Goal: Task Accomplishment & Management: Use online tool/utility

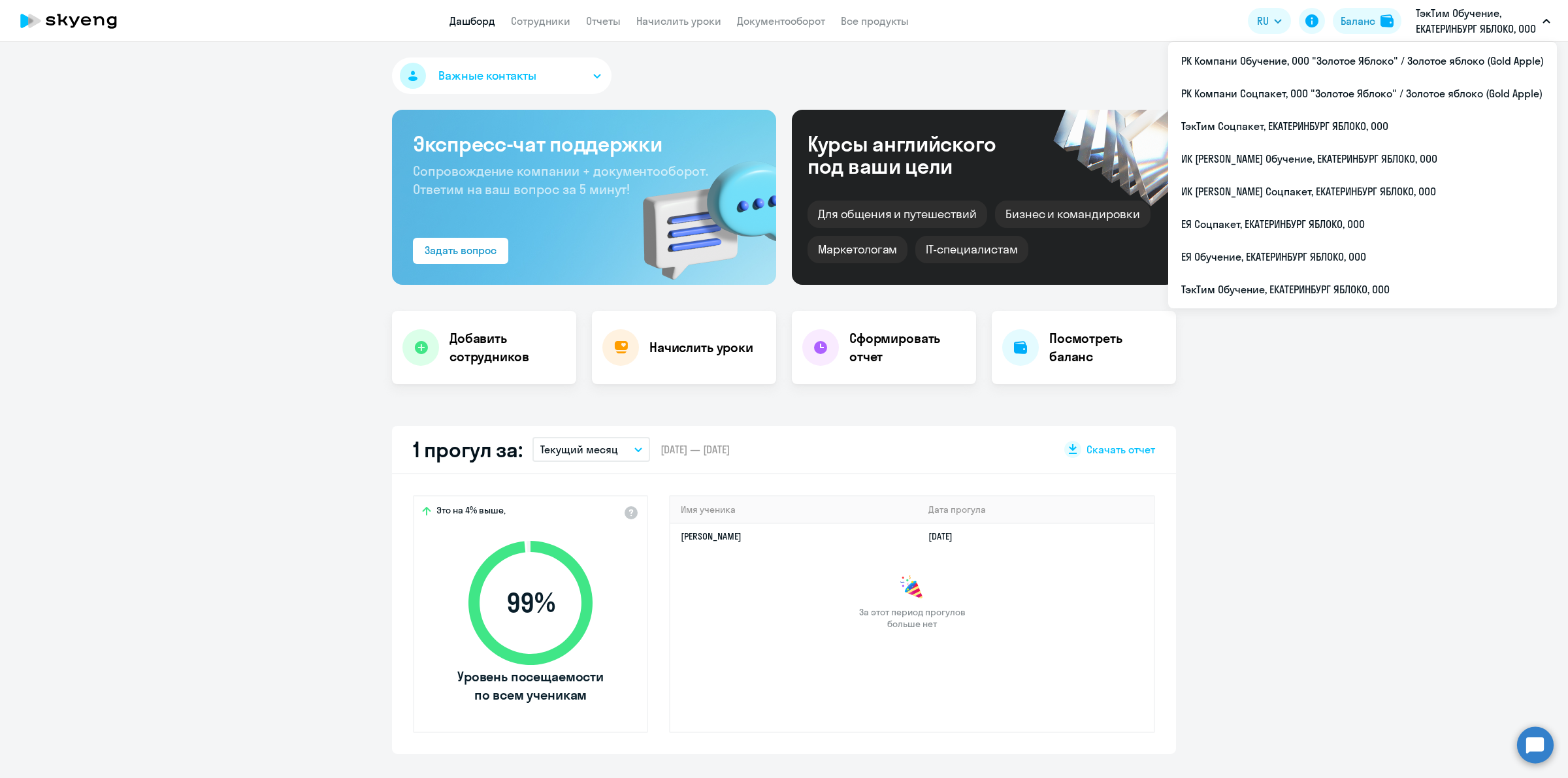
select select "30"
click at [1409, 279] on li "ТэкТим Обучение, ЕКАТЕРИНБУРГ ЯБЛОКО, ООО" at bounding box center [1362, 289] width 389 height 33
click at [1416, 63] on li "РК Компани Обучение, ООО "Золотое Яблоко" / Золотое яблоко (Gold Apple)" at bounding box center [1362, 60] width 389 height 33
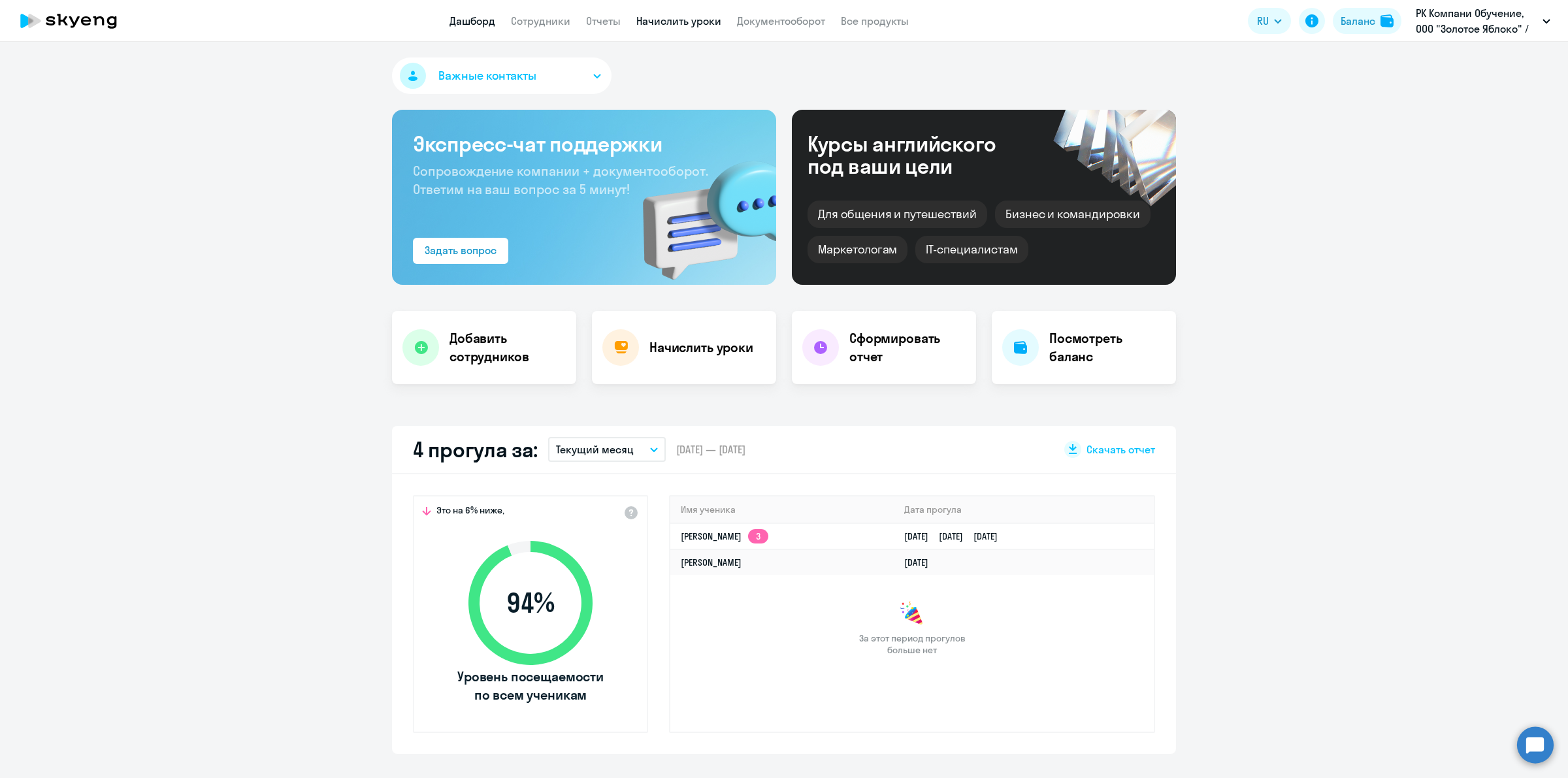
click at [665, 17] on link "Начислить уроки" at bounding box center [679, 21] width 85 height 13
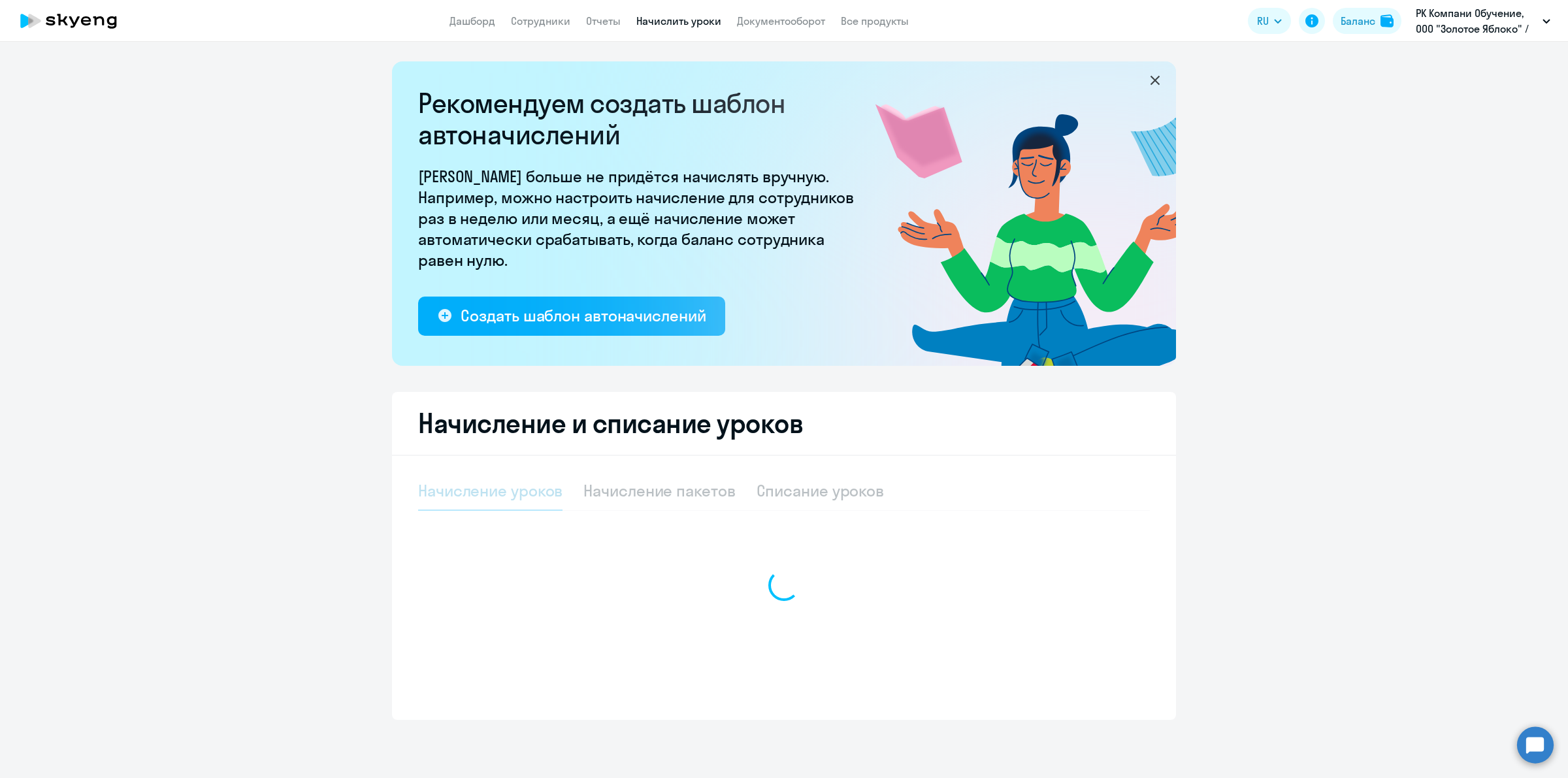
select select "10"
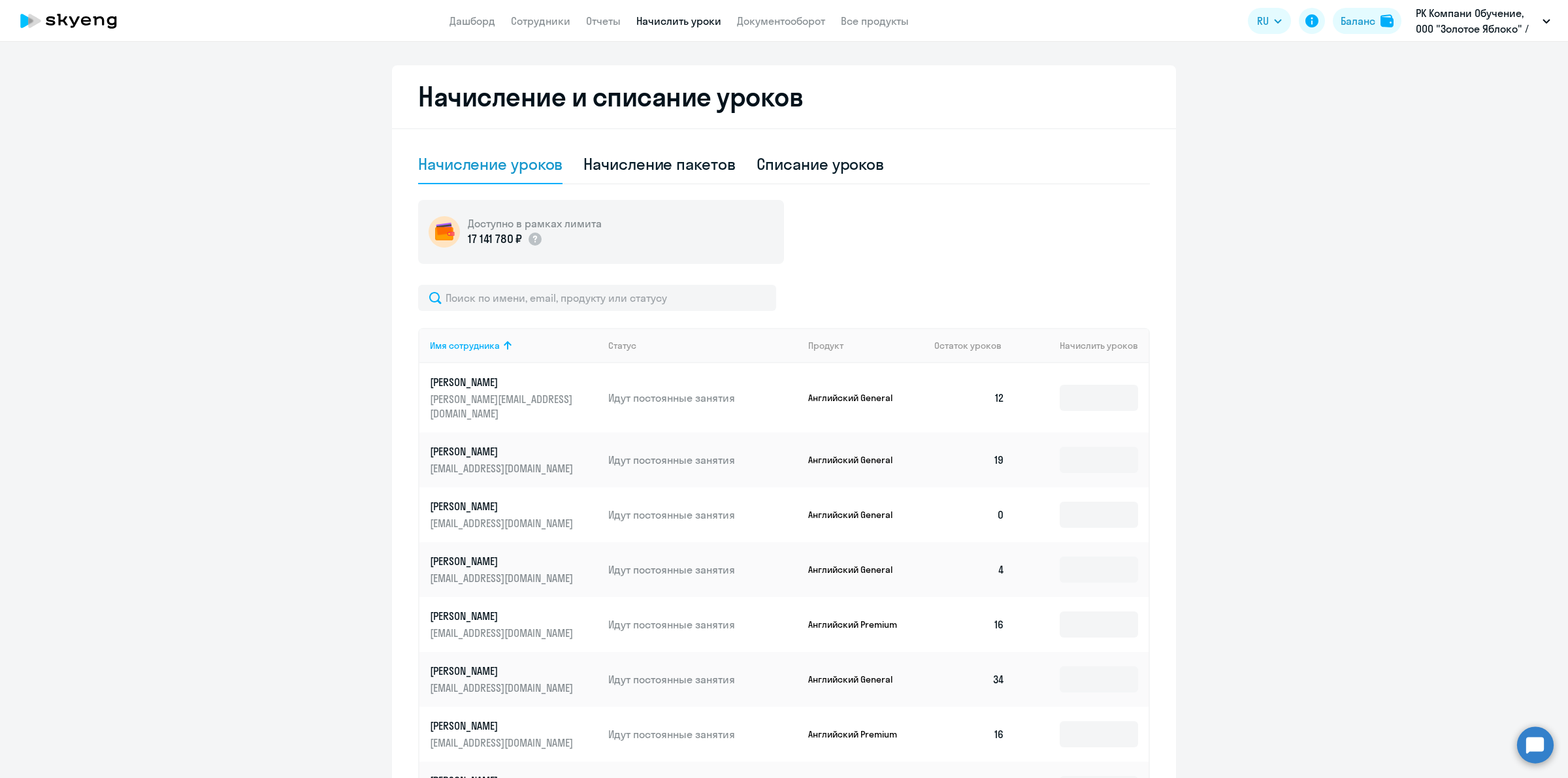
scroll to position [408, 0]
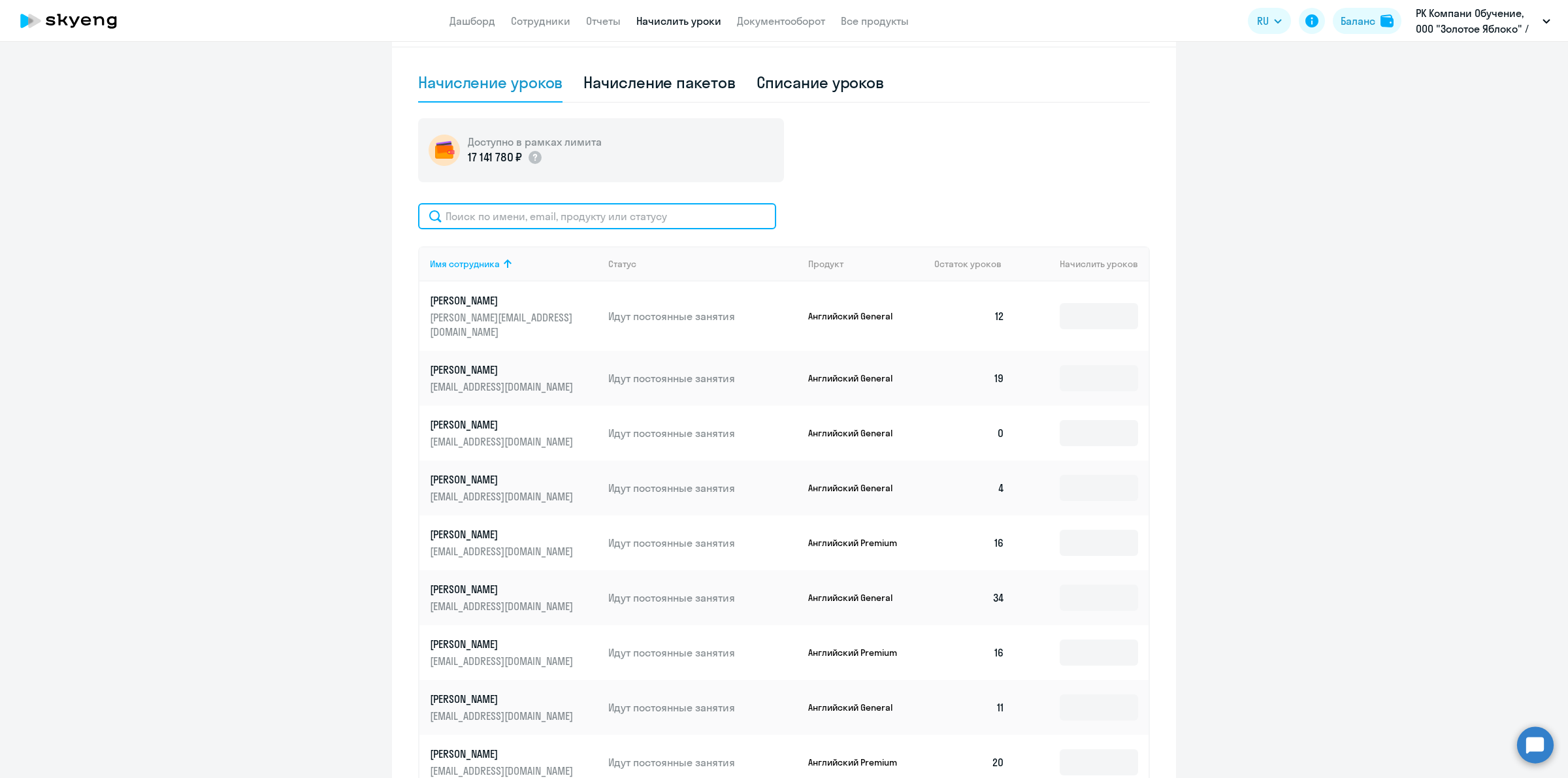
click at [578, 208] on input "text" at bounding box center [597, 216] width 358 height 26
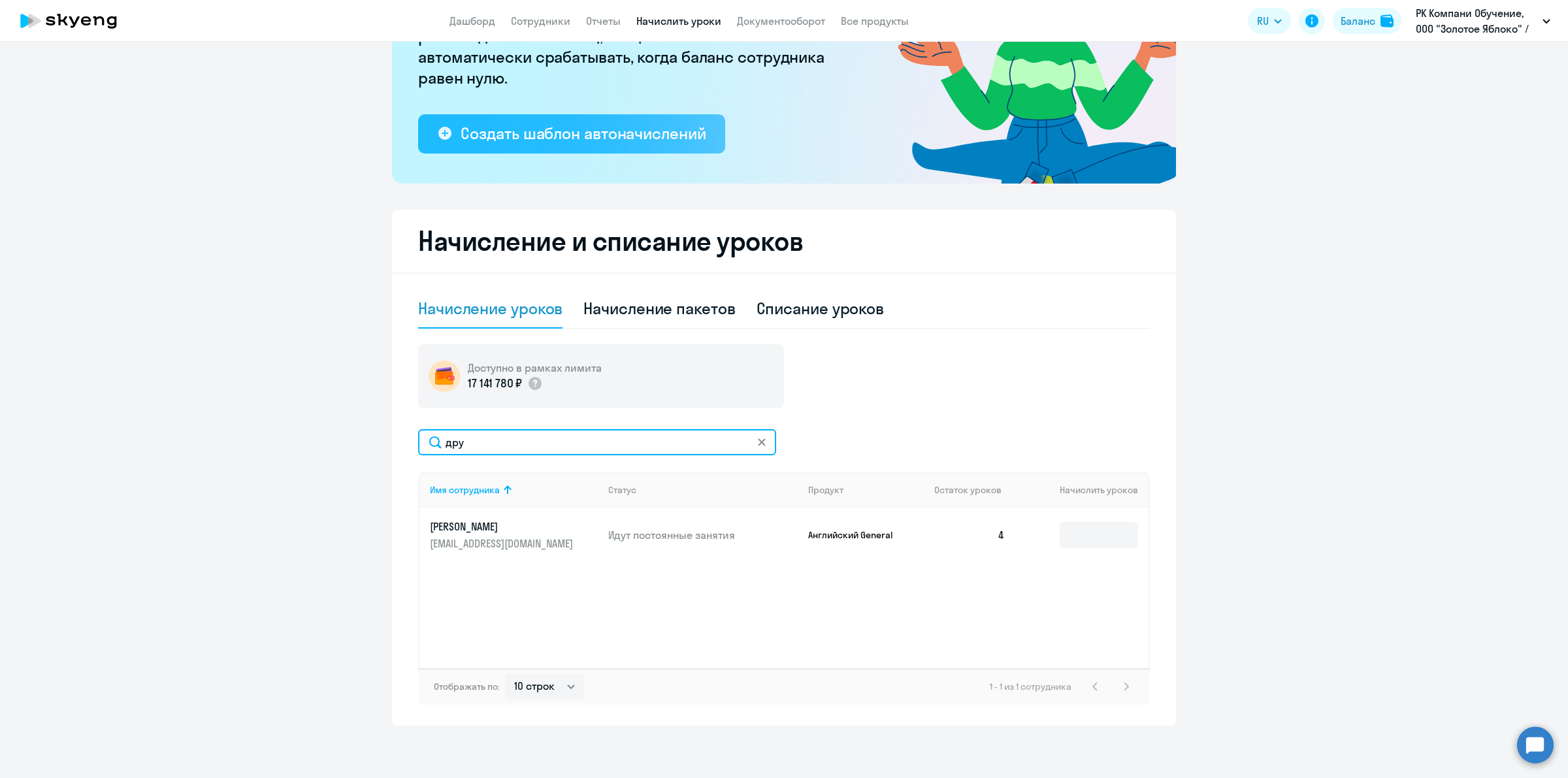
scroll to position [181, 0]
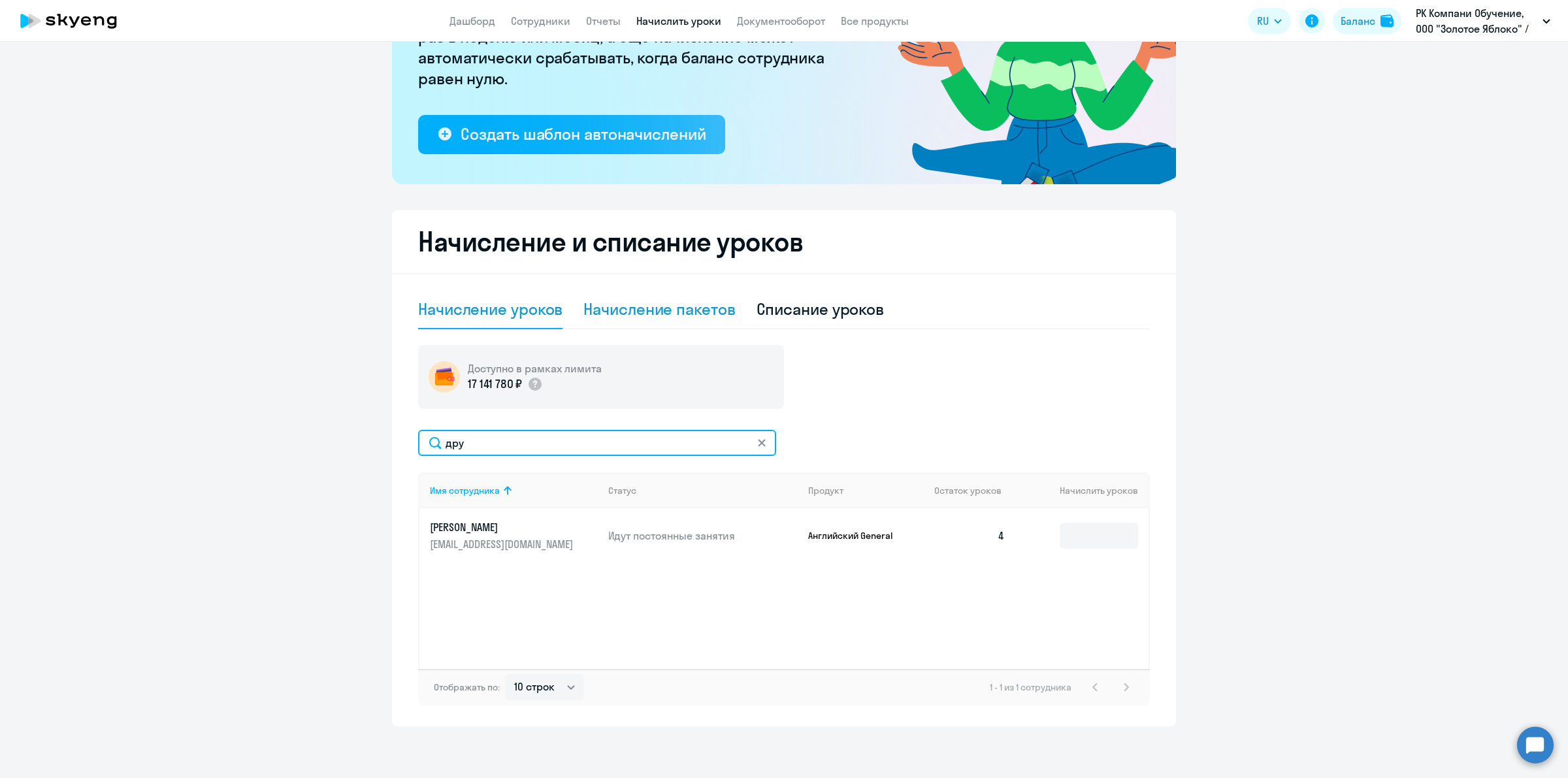
type input "дру"
click at [642, 321] on div "Начисление пакетов" at bounding box center [659, 309] width 152 height 39
select select "10"
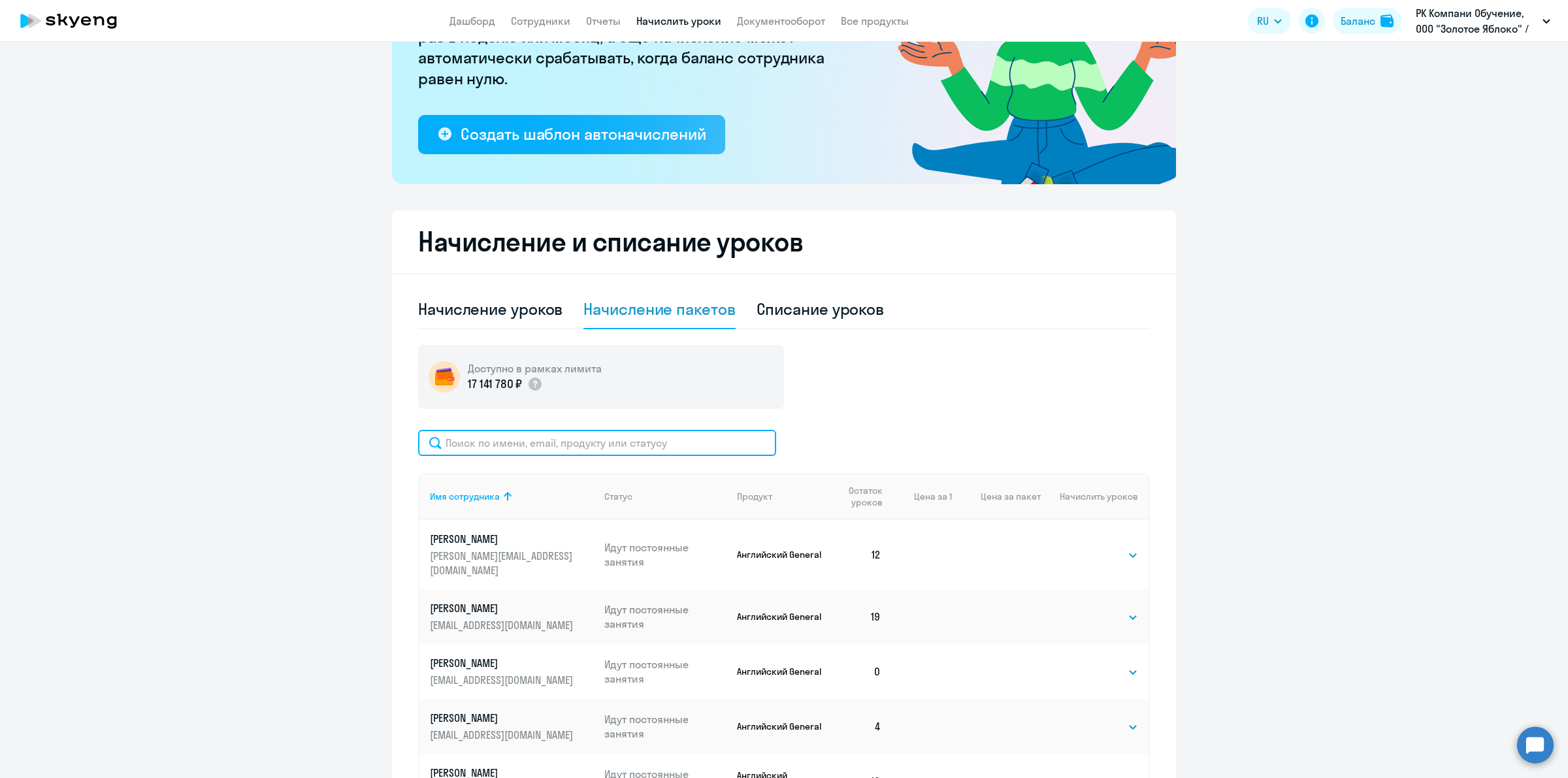
click at [622, 445] on input "text" at bounding box center [597, 443] width 358 height 26
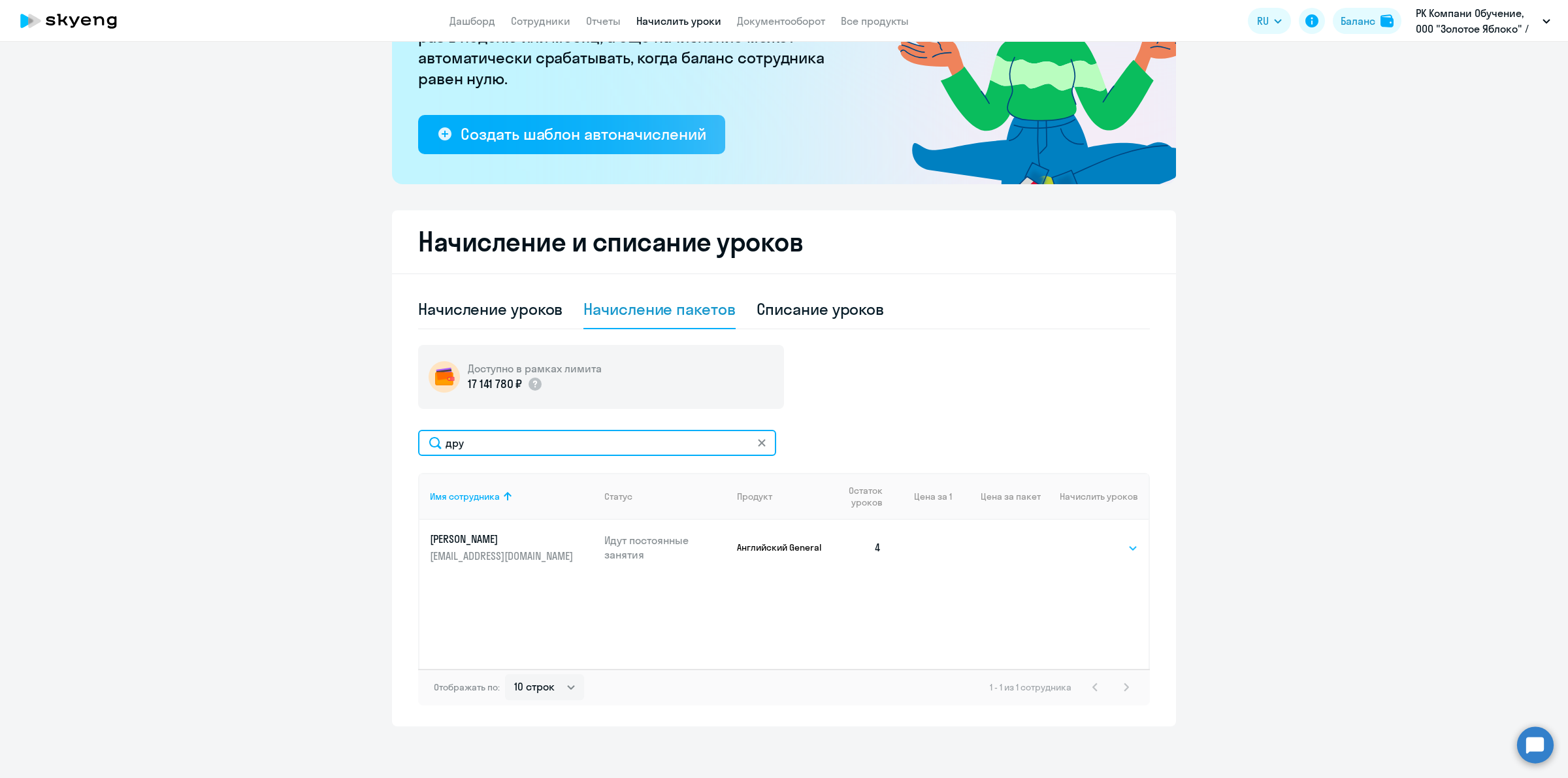
type input "дру"
click at [1109, 542] on select "Выбрать 4 8 16 32 64 96 128" at bounding box center [1111, 548] width 54 height 16
select select "32"
click at [1085, 540] on select "Выбрать 4 8 16 32 64 96 128" at bounding box center [1111, 548] width 54 height 16
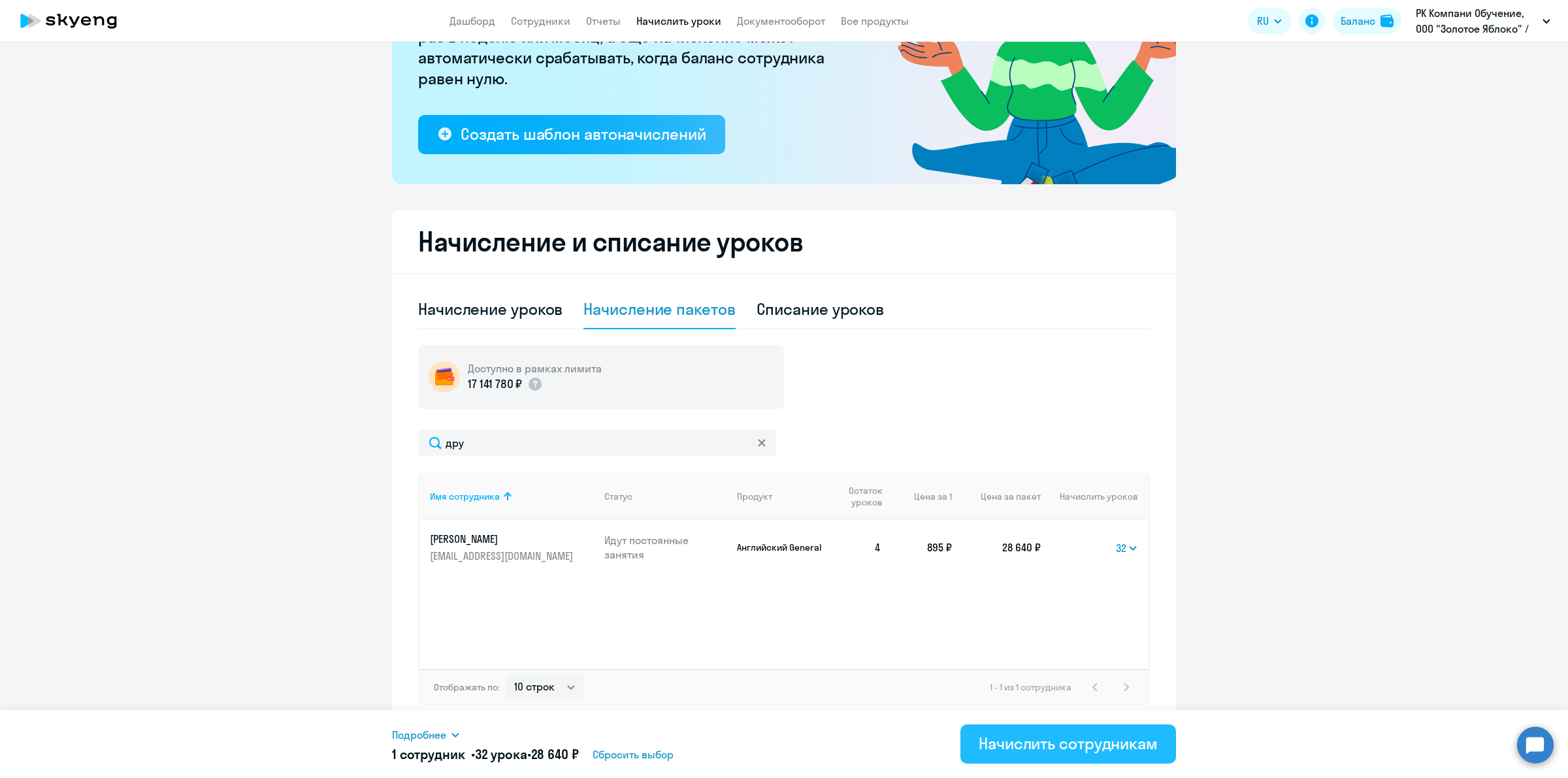
click at [1049, 749] on div "Начислить сотрудникам" at bounding box center [1067, 743] width 179 height 21
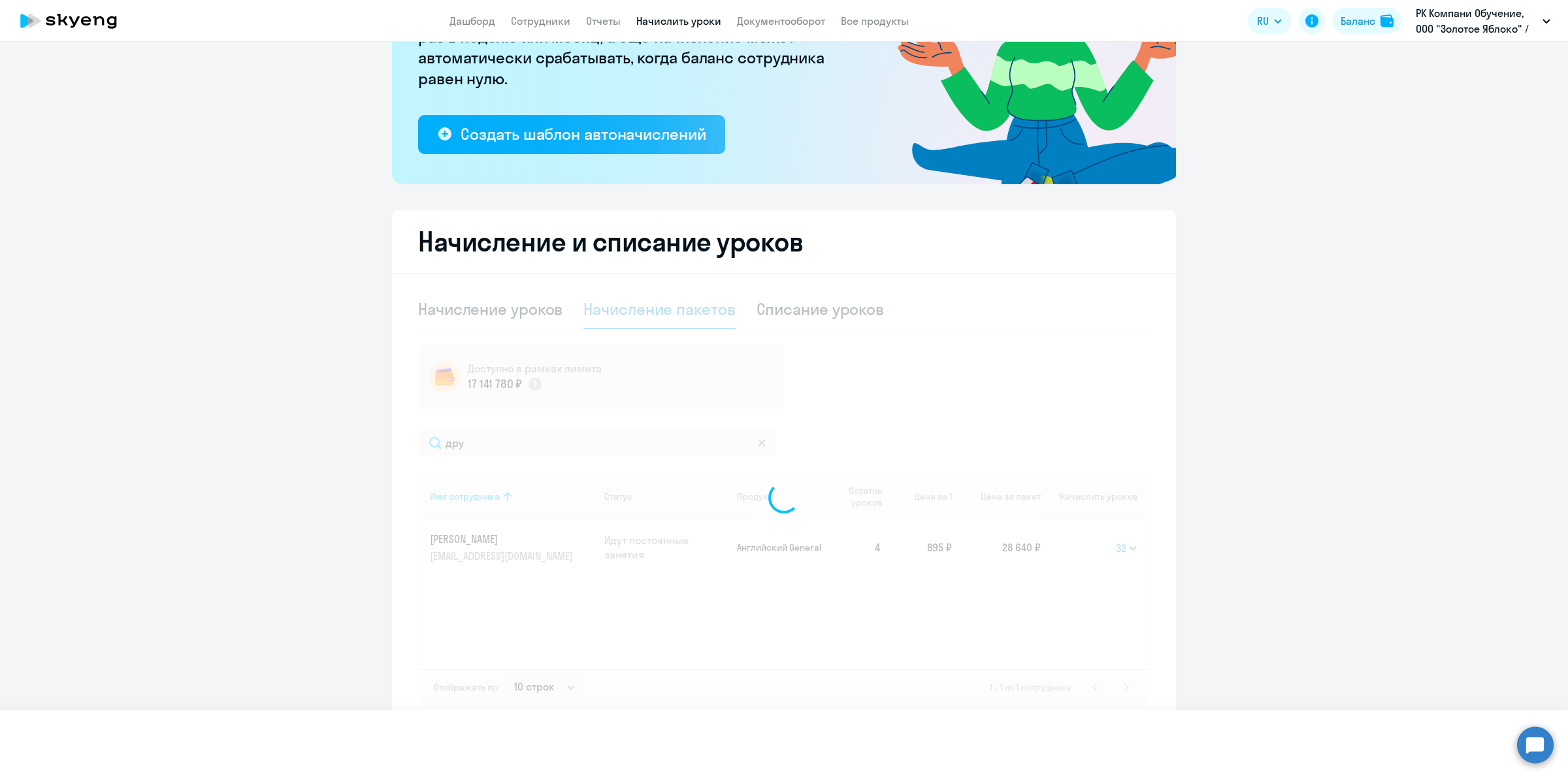
select select
